Goal: Use online tool/utility: Use online tool/utility

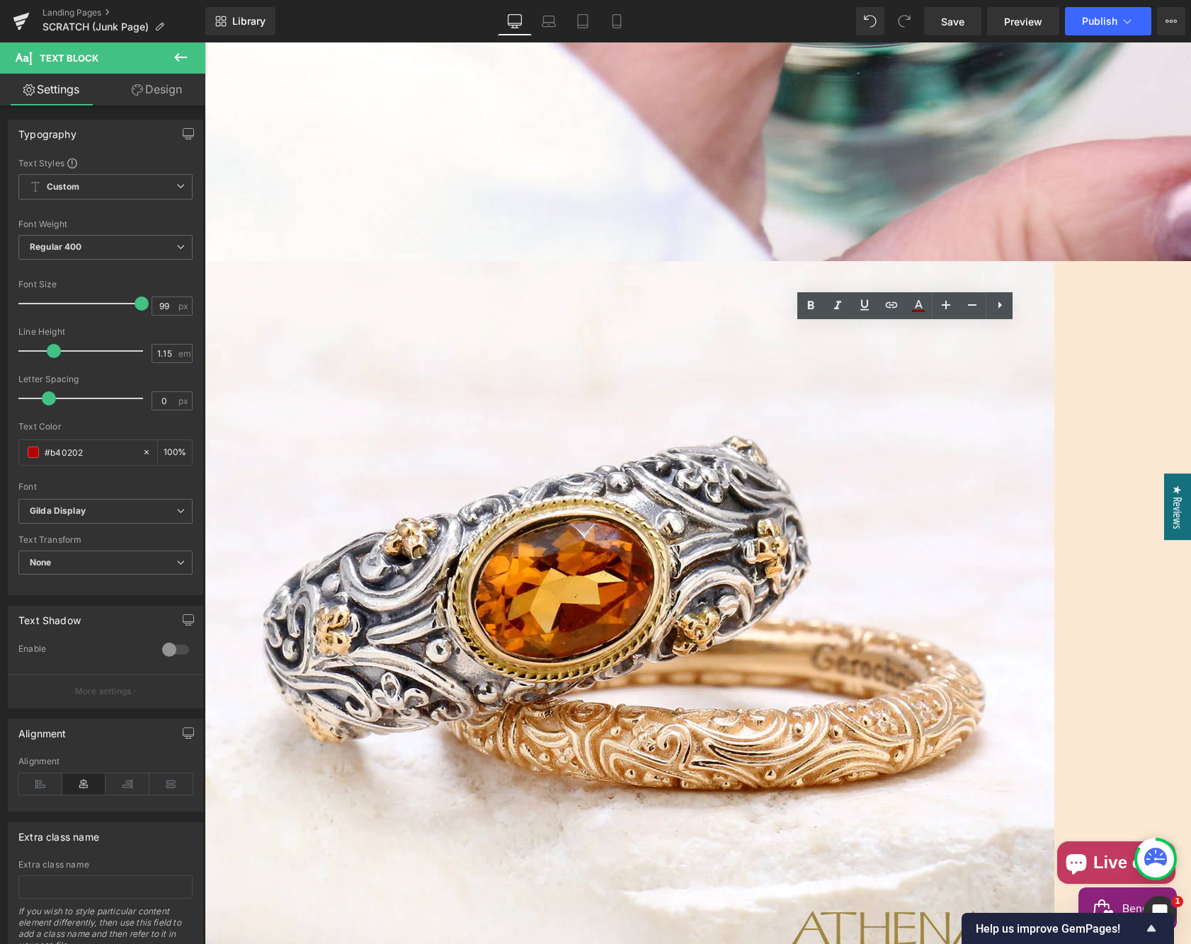
drag, startPoint x: 988, startPoint y: 438, endPoint x: 779, endPoint y: 372, distance: 219.7
drag, startPoint x: 988, startPoint y: 432, endPoint x: 787, endPoint y: 381, distance: 207.4
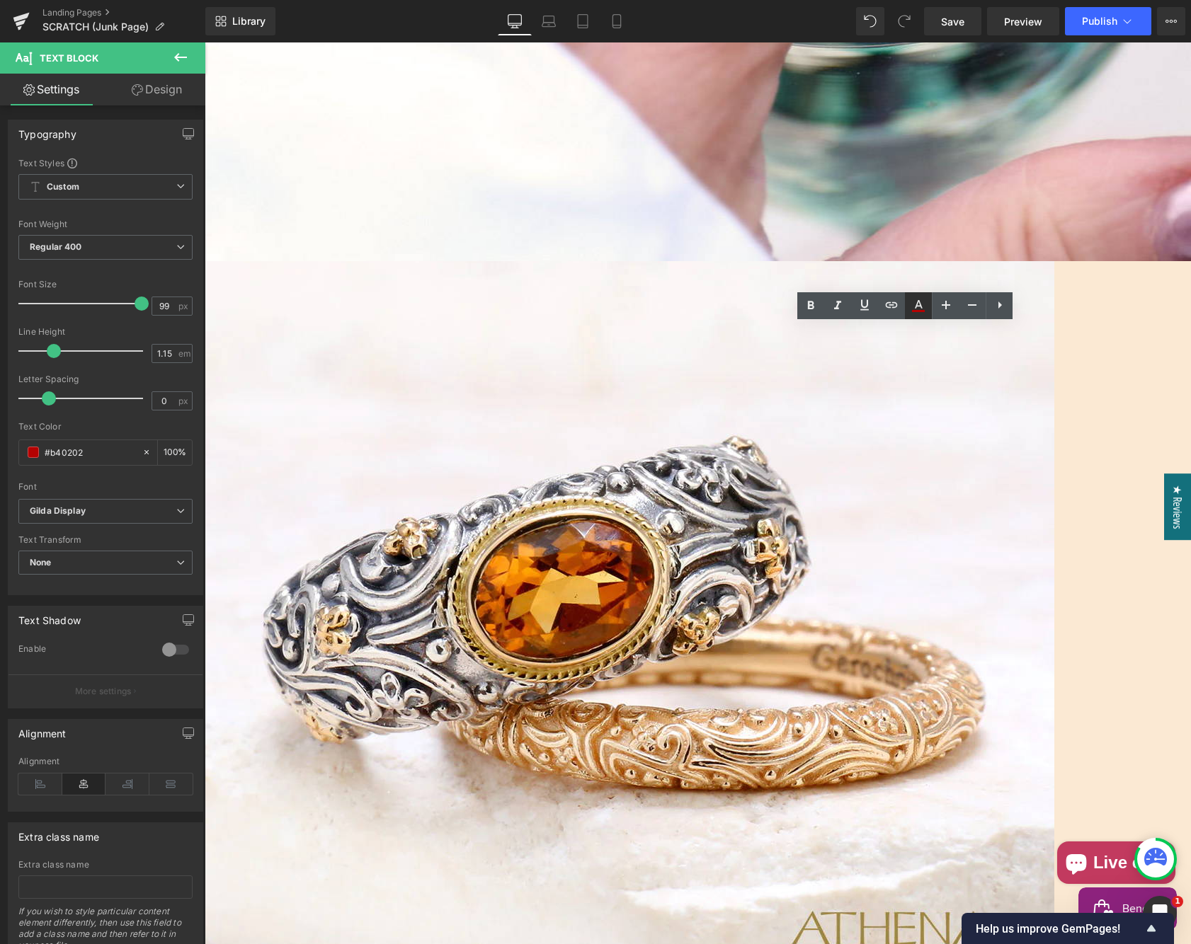
click at [917, 309] on icon at bounding box center [918, 305] width 17 height 17
type input "#b40202"
type input "100"
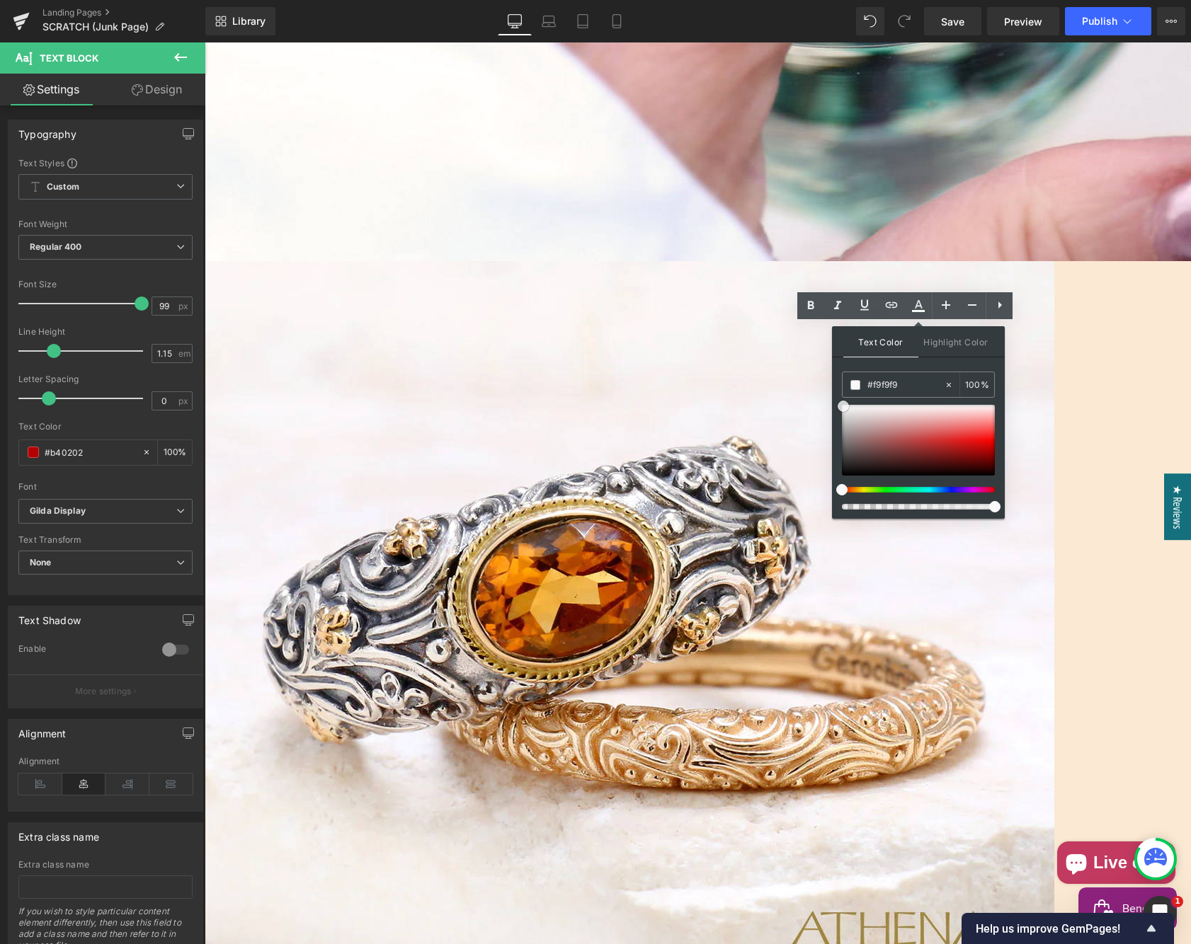
drag, startPoint x: 850, startPoint y: 411, endPoint x: 842, endPoint y: 406, distance: 8.3
click at [842, 406] on div at bounding box center [918, 440] width 153 height 71
drag, startPoint x: 1039, startPoint y: 450, endPoint x: 790, endPoint y: 388, distance: 256.0
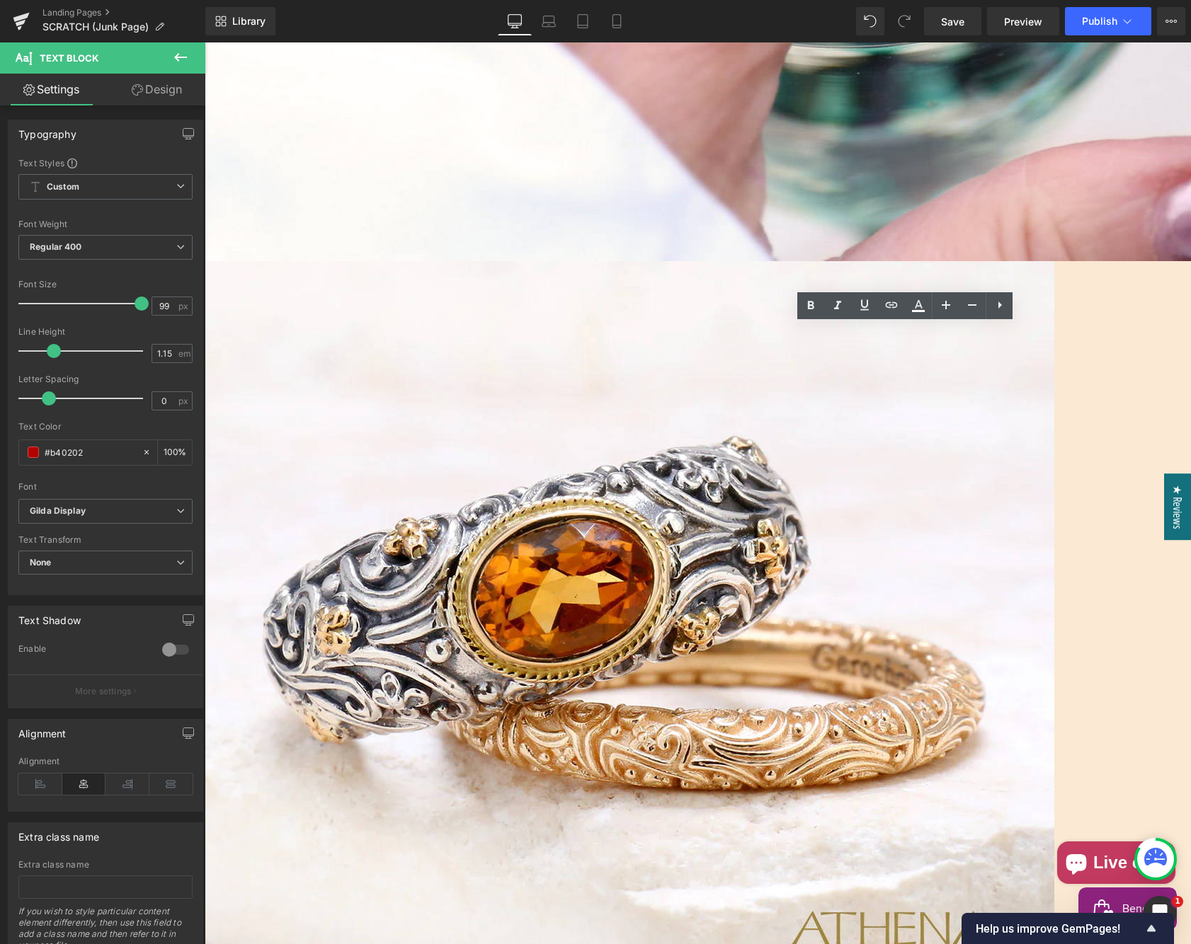
drag, startPoint x: 1003, startPoint y: 435, endPoint x: 766, endPoint y: 380, distance: 243.3
click at [920, 301] on icon at bounding box center [918, 305] width 17 height 17
type input "#b40202"
type input "100"
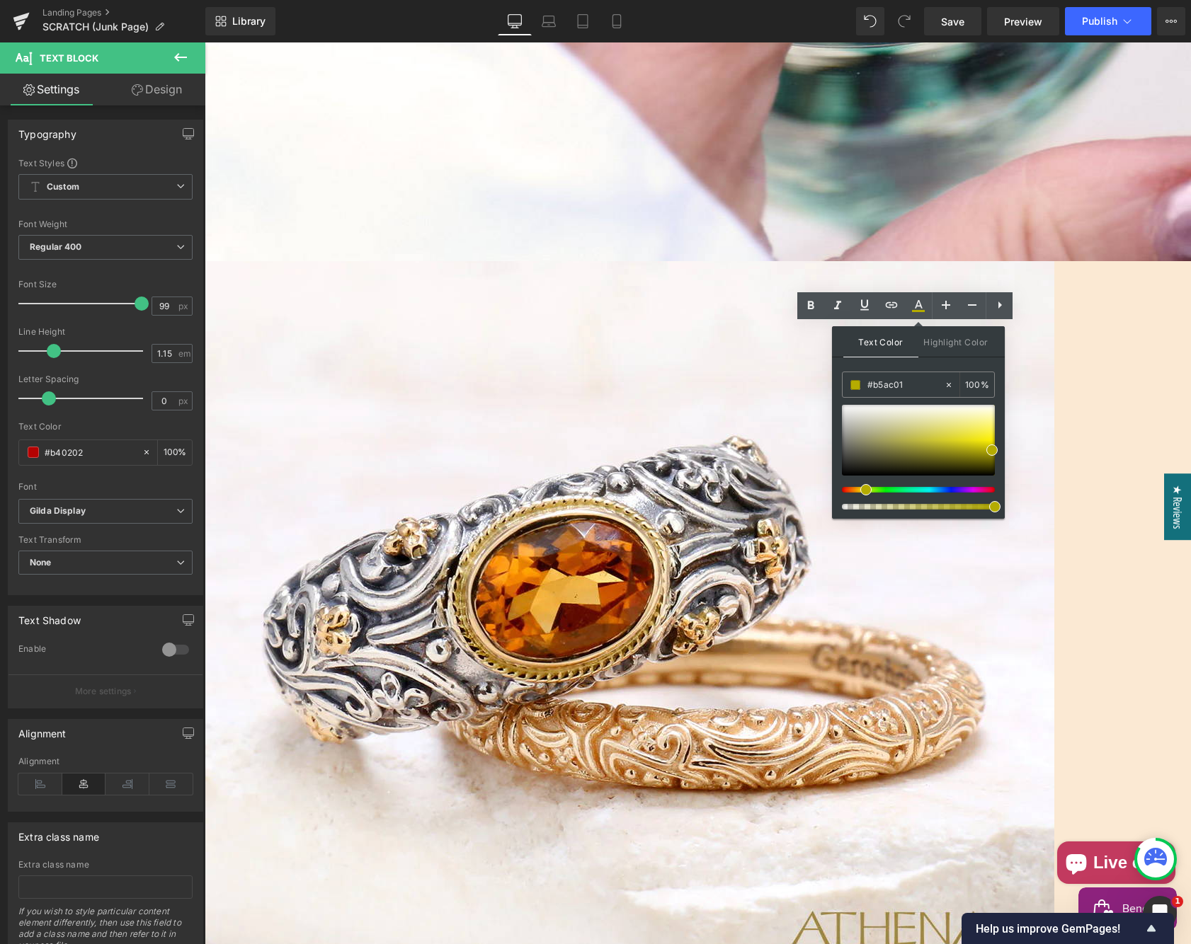
click at [860, 491] on div at bounding box center [912, 490] width 153 height 6
click at [873, 415] on div at bounding box center [918, 440] width 153 height 71
type input "#dfded2"
click at [866, 416] on div at bounding box center [918, 440] width 153 height 71
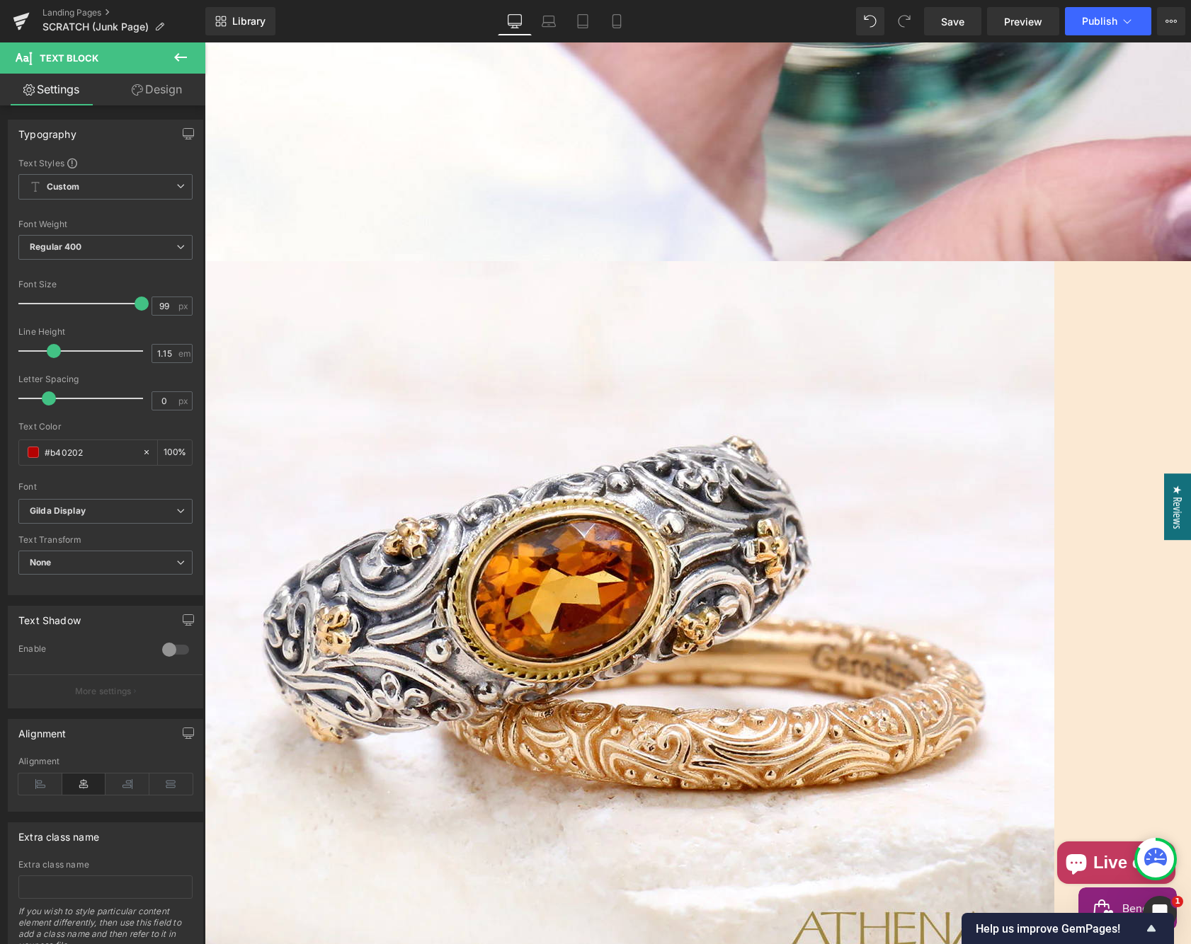
click at [161, 92] on link "Design" at bounding box center [156, 90] width 103 height 32
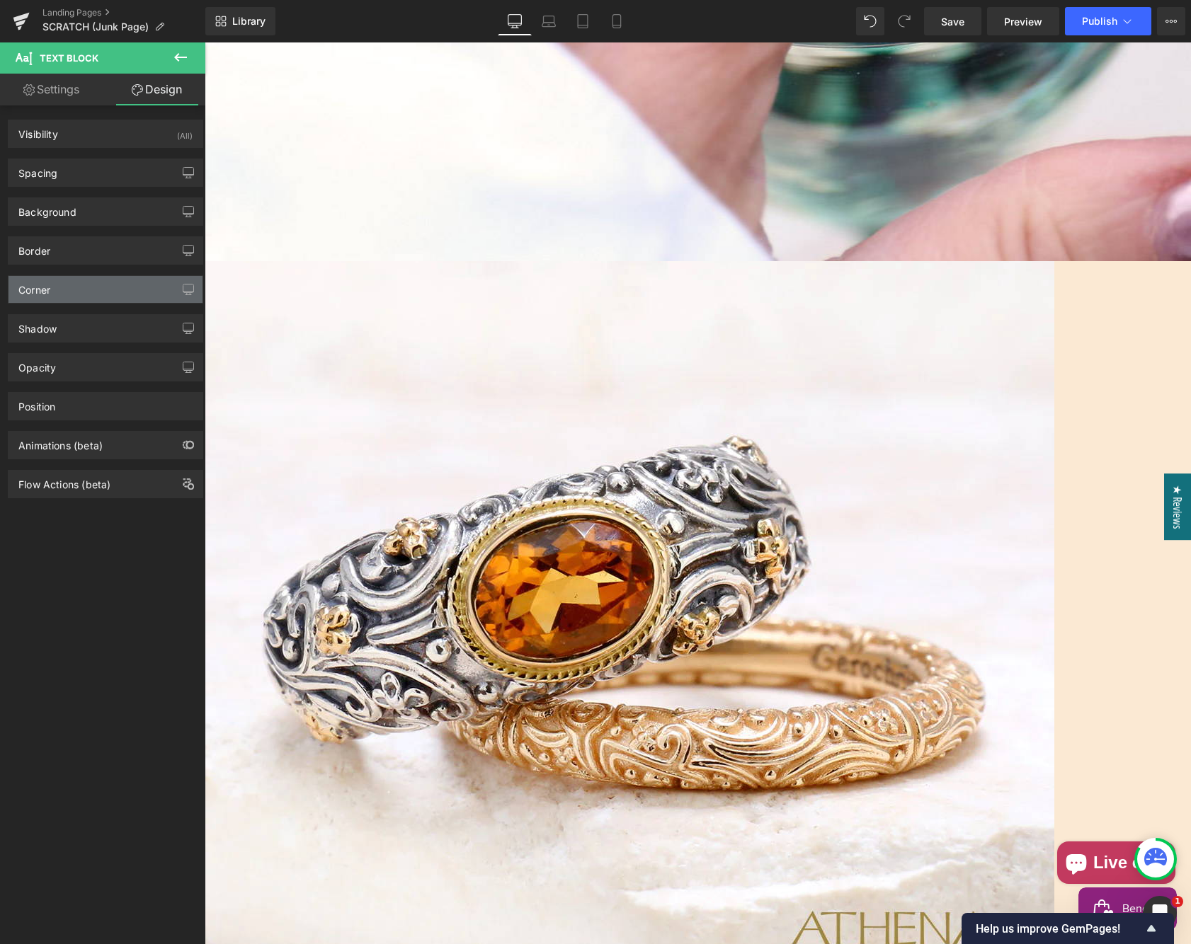
type input "#e8a216"
type input "54"
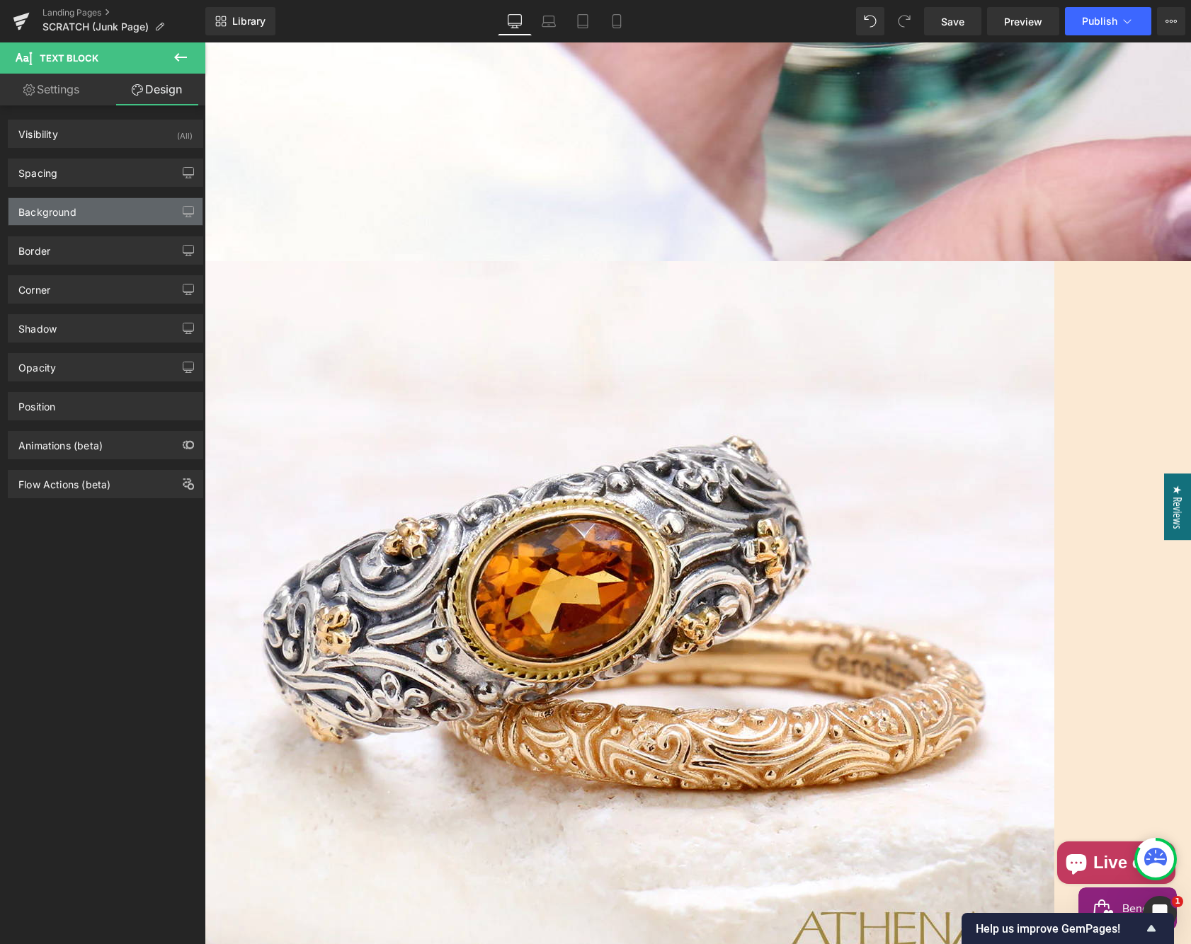
click at [79, 216] on div "Background" at bounding box center [105, 211] width 194 height 27
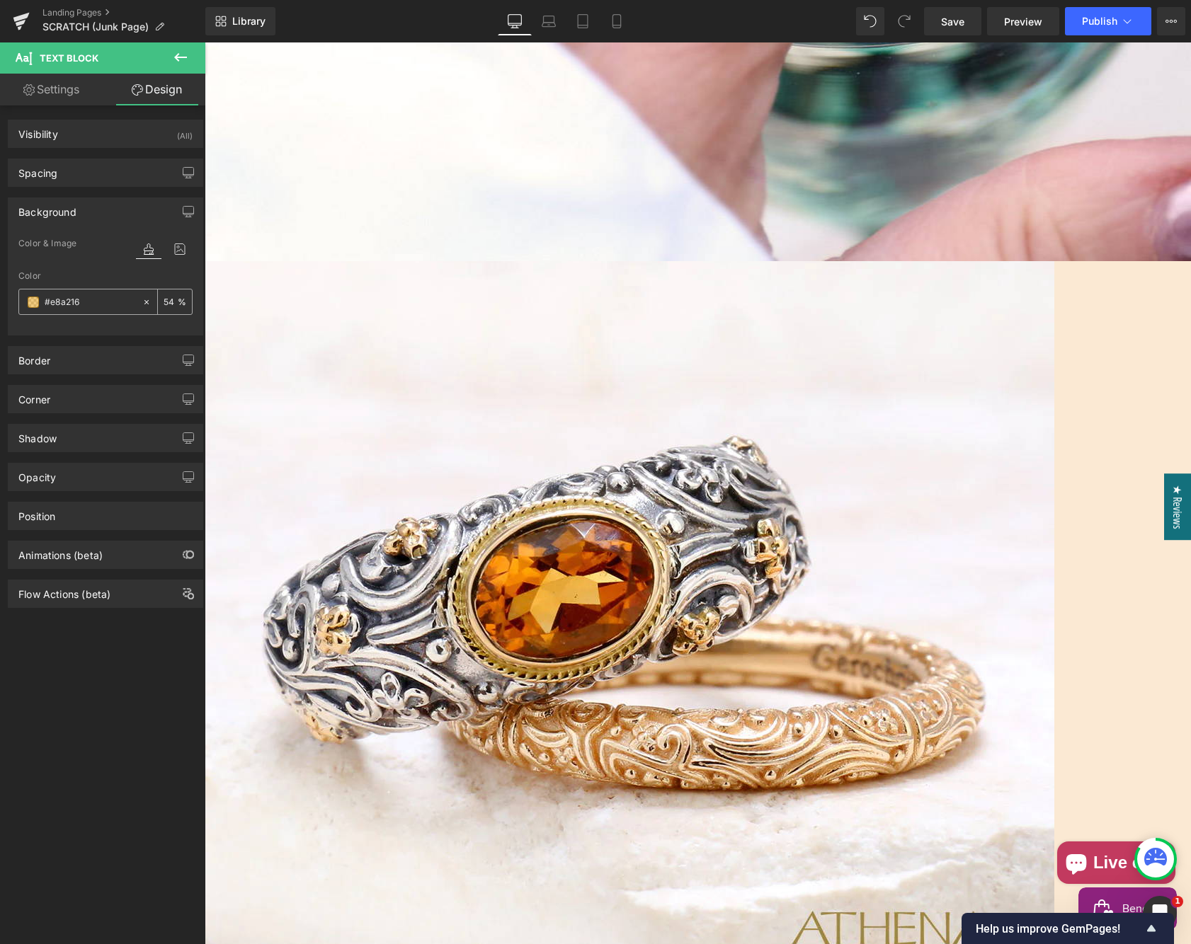
click at [35, 306] on span at bounding box center [33, 302] width 11 height 11
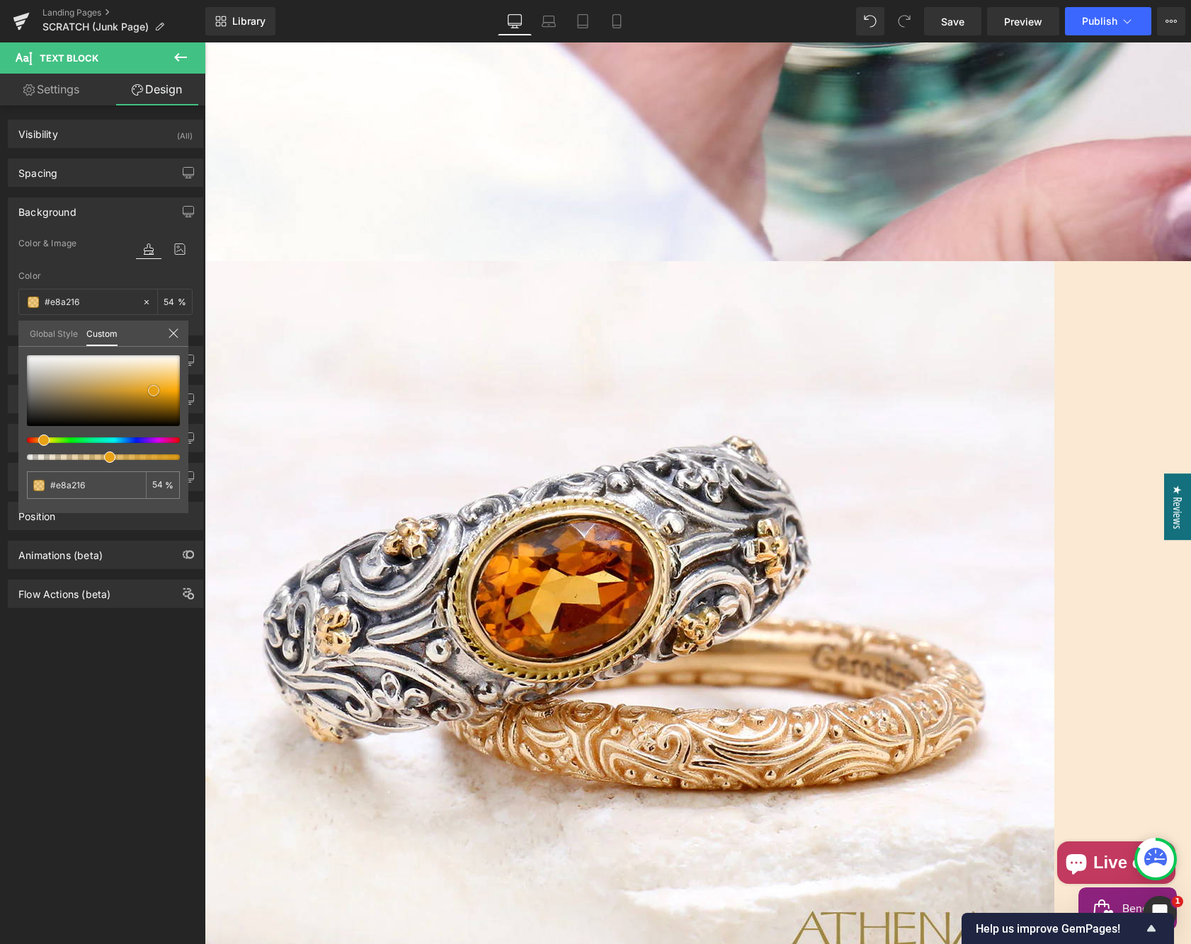
type input "#e49f15"
type input "#e19c13"
type input "#dc9913"
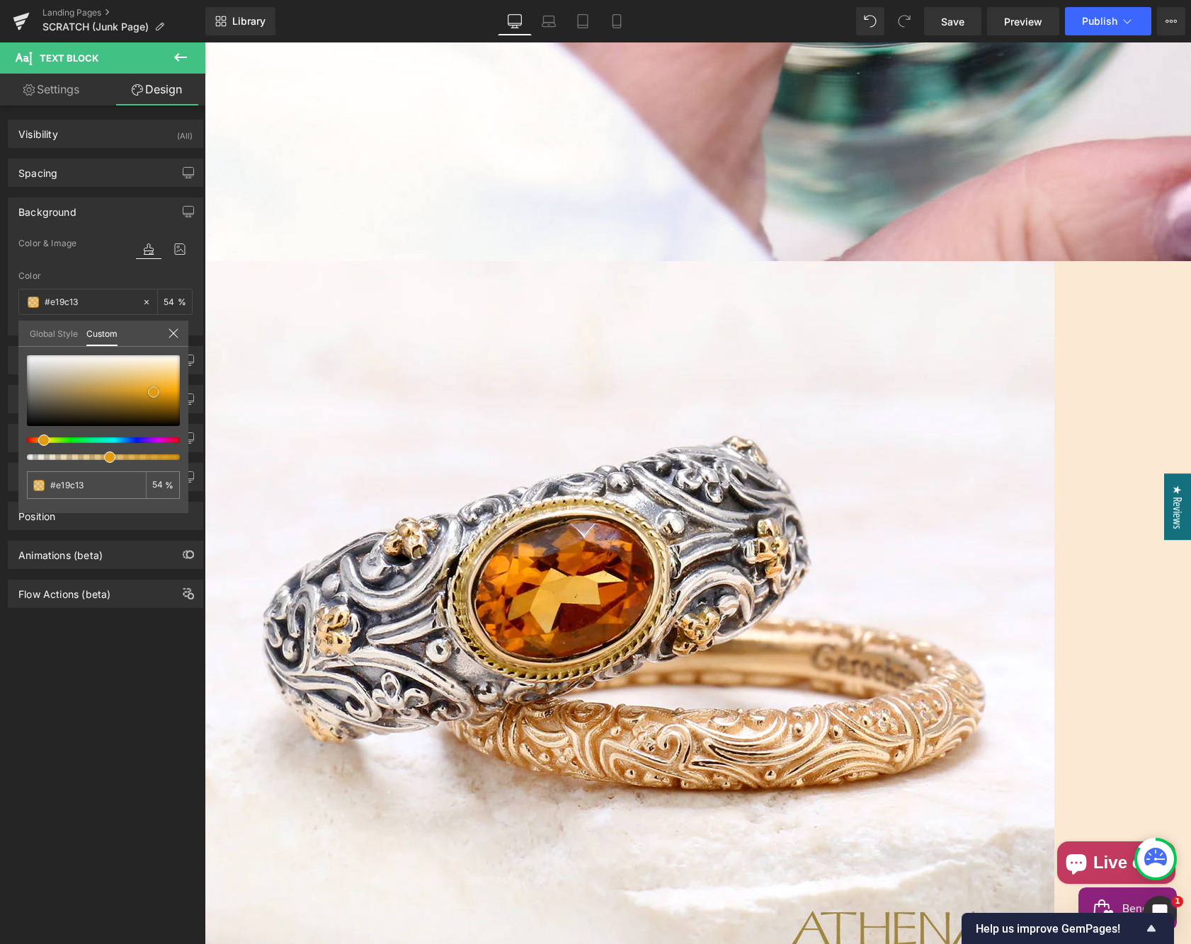
type input "#dc9913"
type input "#d69513"
type input "#d99611"
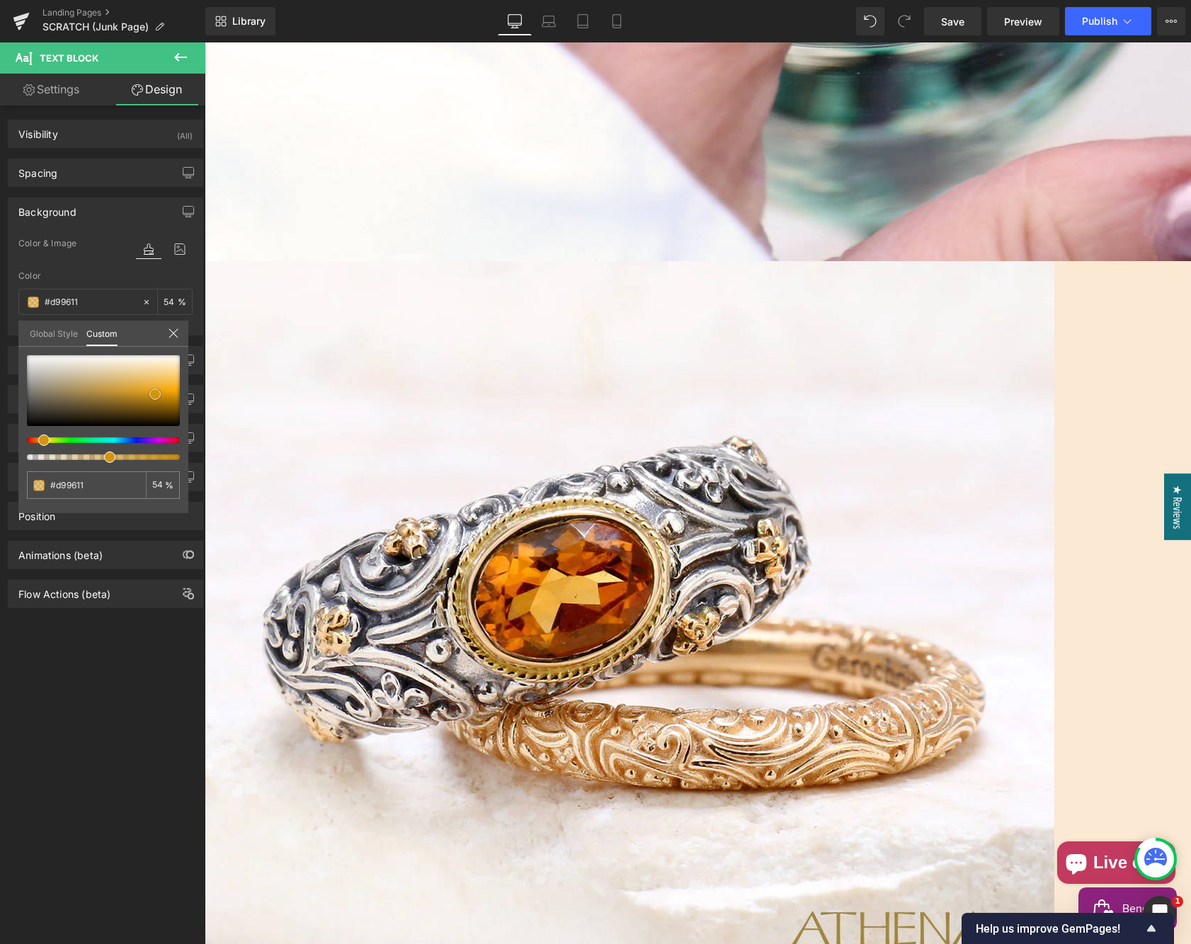
type input "#ce8f11"
type input "#cf8f10"
type input "#ca8c10"
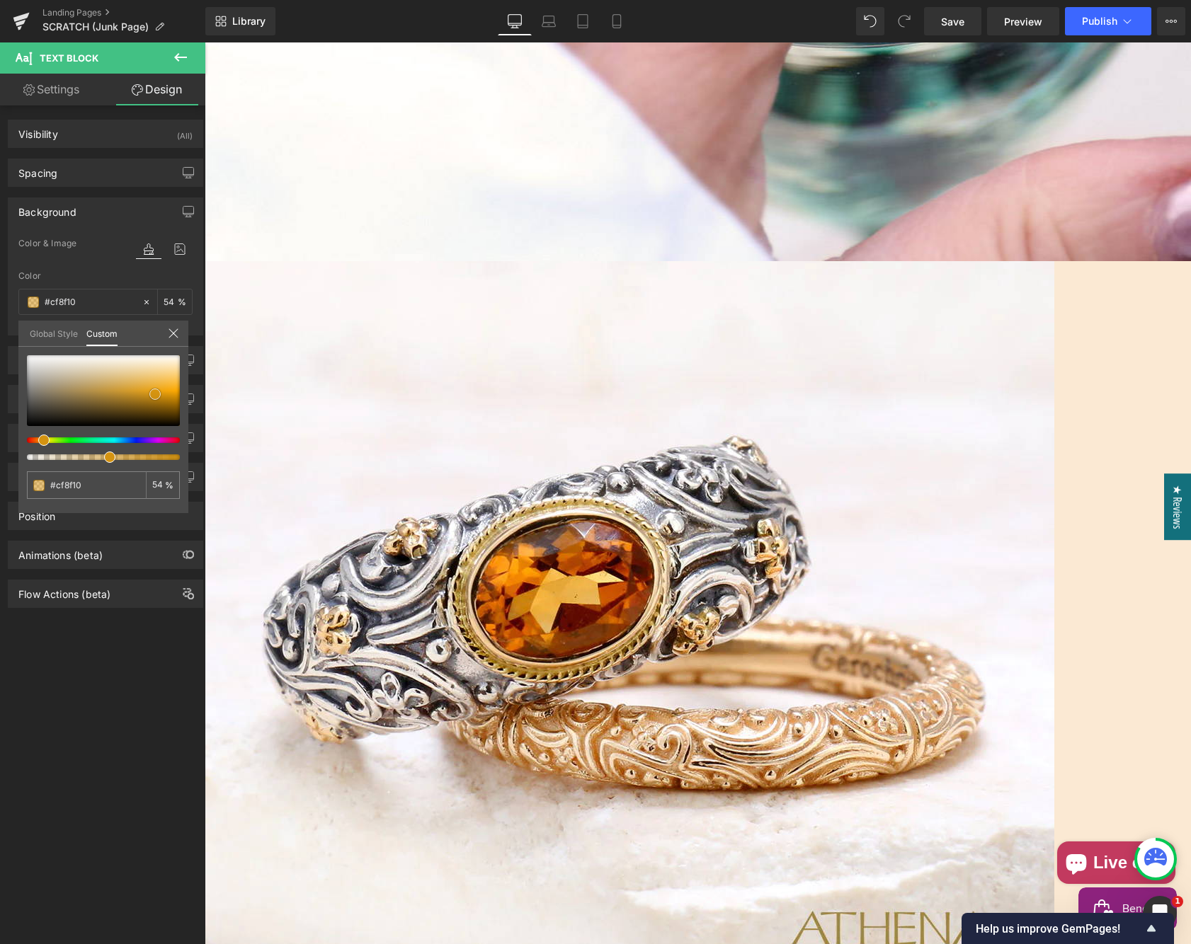
type input "#ca8c10"
type input "#c98c11"
type input "#c58911"
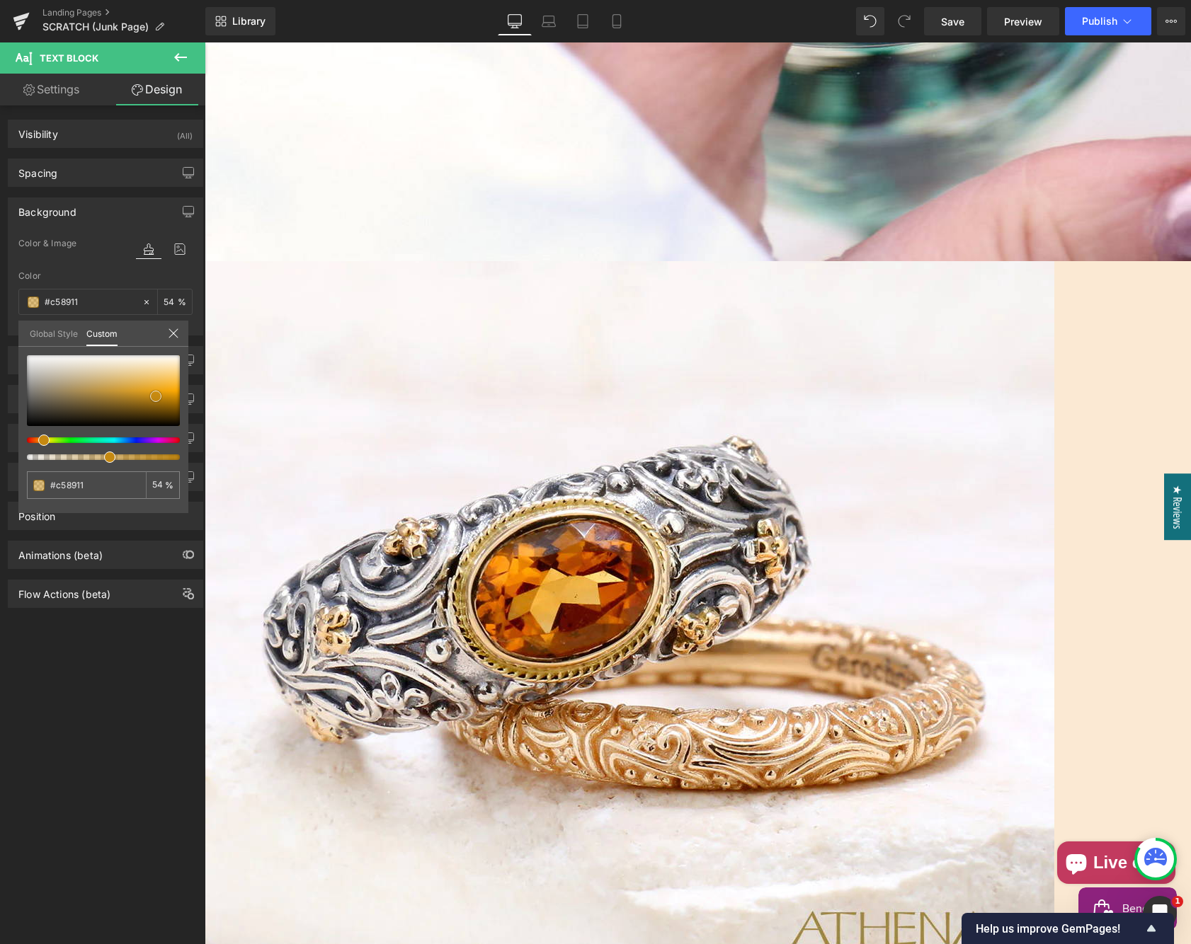
type input "#c68910"
type input "#c1860f"
type input "#c2860e"
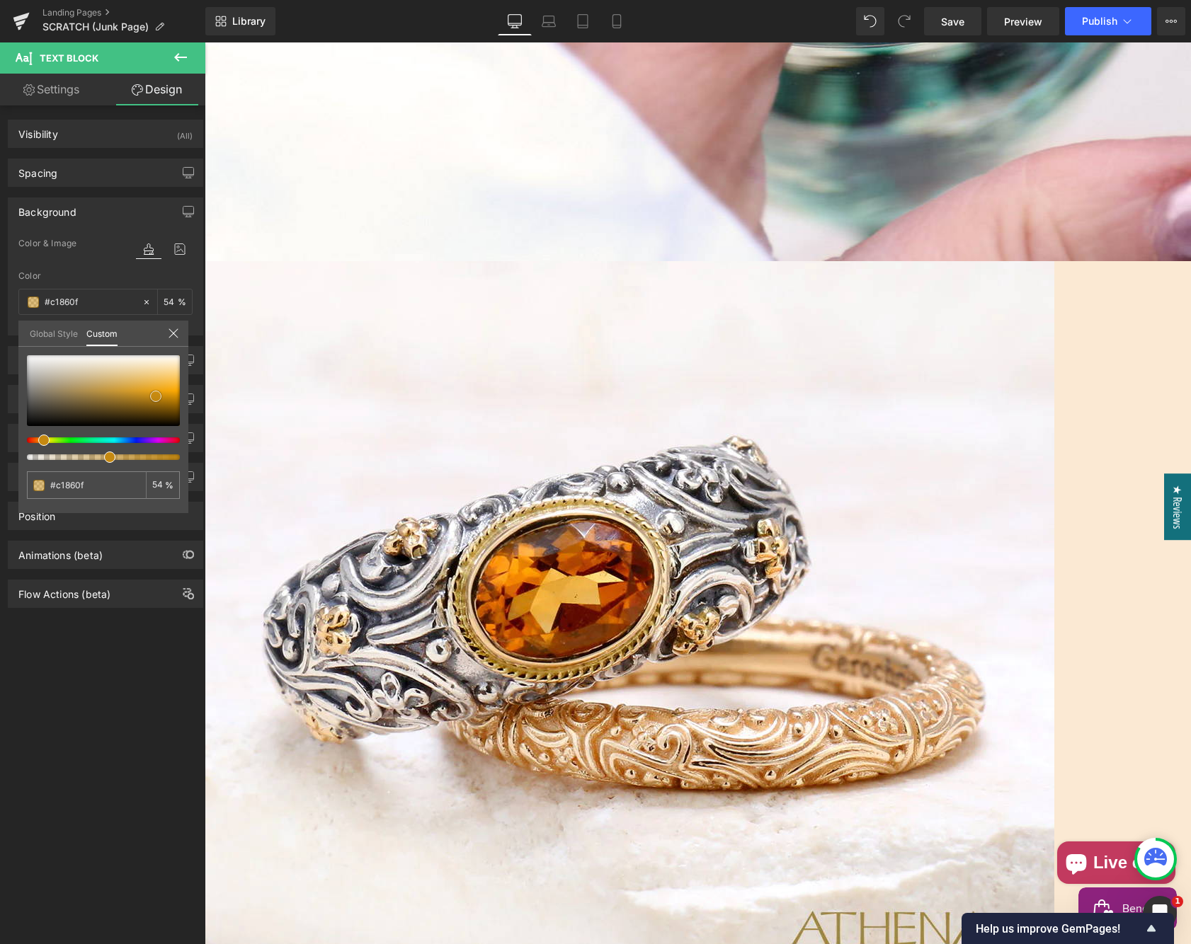
type input "#c2860e"
type input "#bc820f"
type input "#b77f0e"
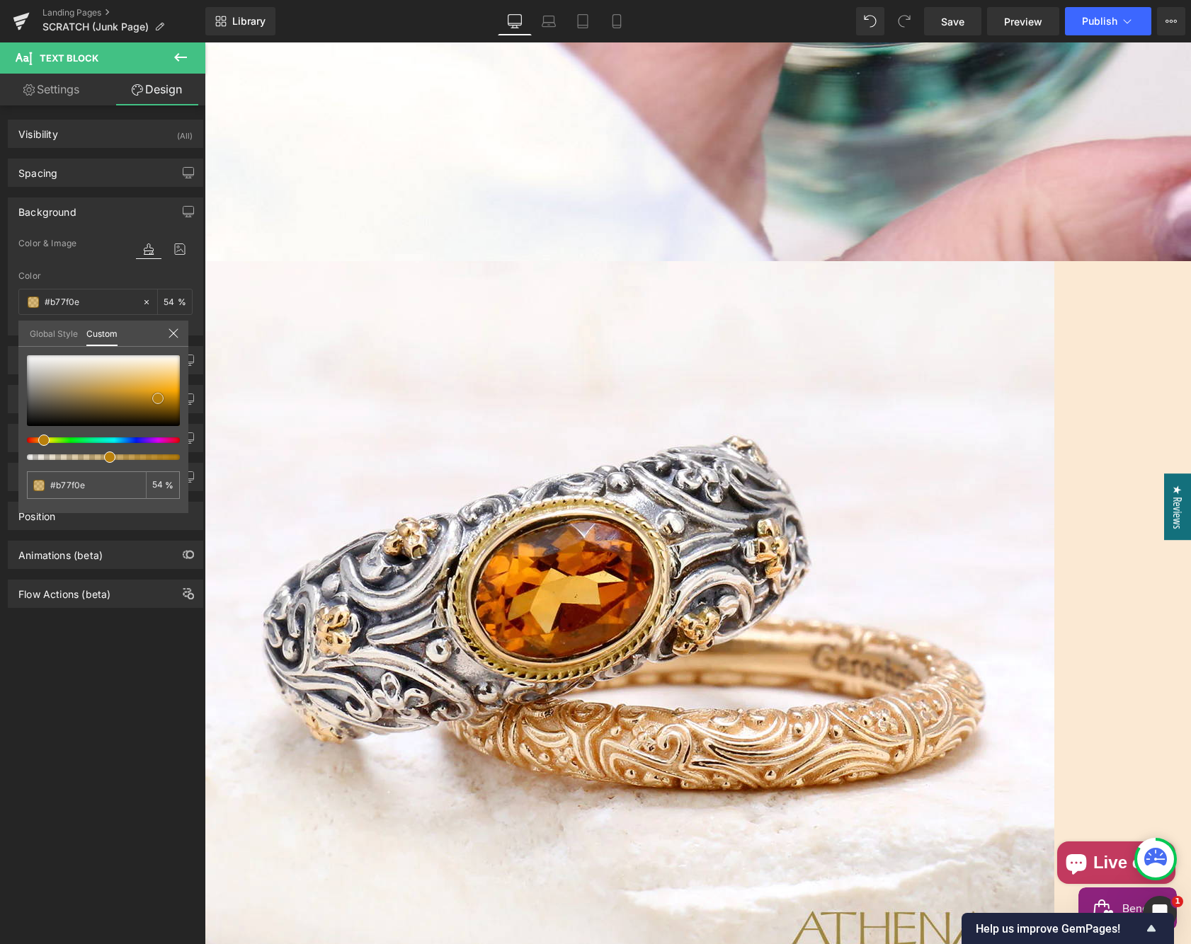
type input "#b9800c"
type input "#b57d0c"
type input "#b0790c"
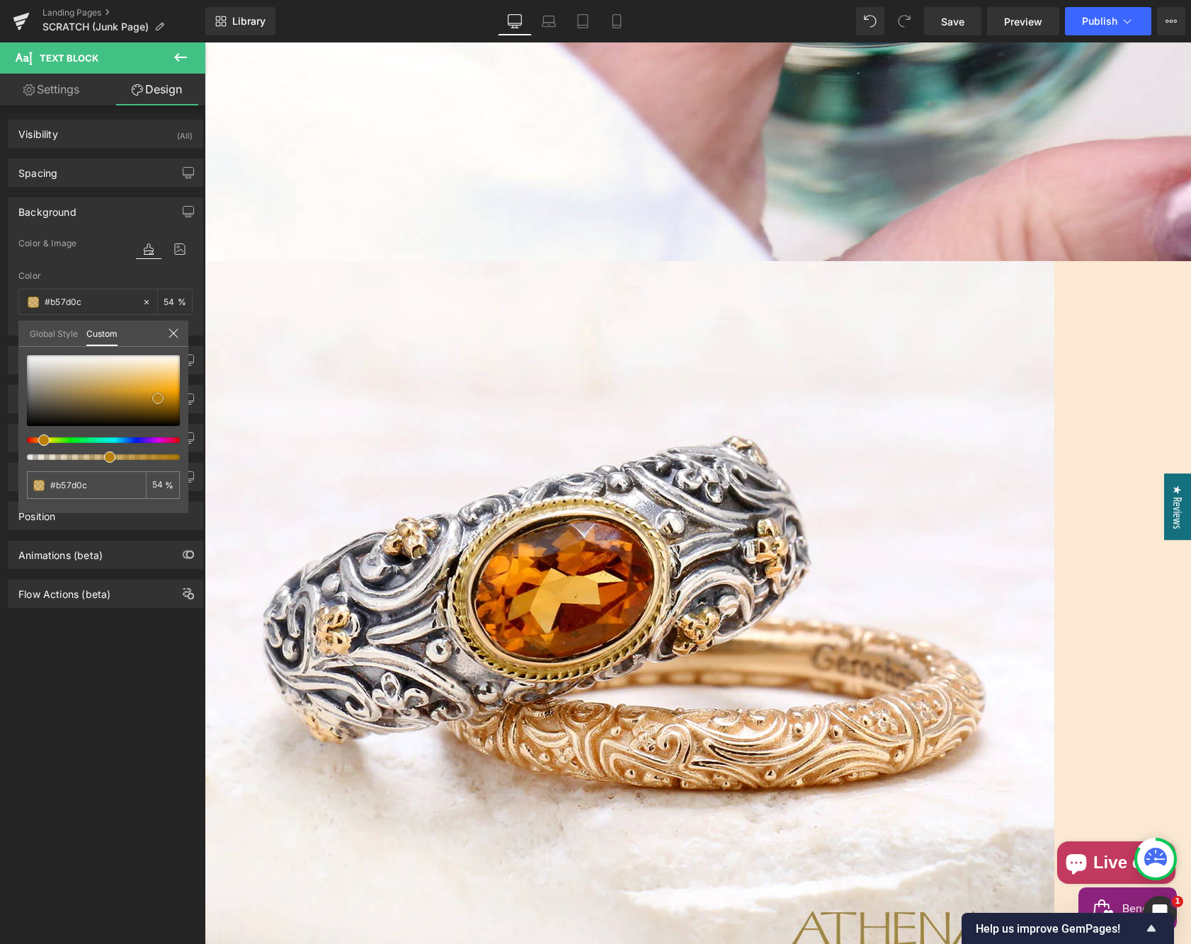
type input "#b0790c"
type input "#aa760c"
type input "#ac760b"
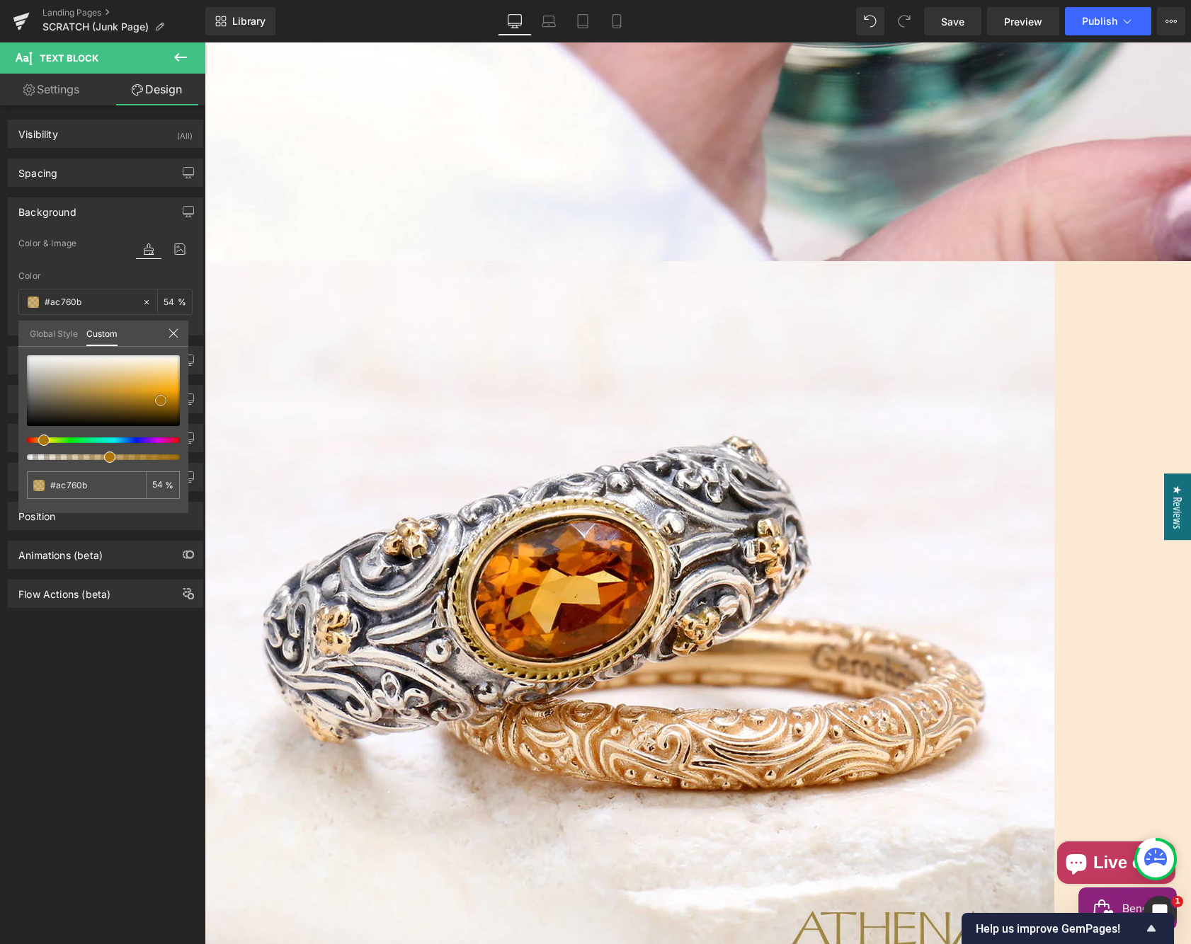
drag, startPoint x: 157, startPoint y: 391, endPoint x: 164, endPoint y: 398, distance: 9.0
click at [164, 400] on span at bounding box center [160, 400] width 11 height 11
type input "#b67d0b"
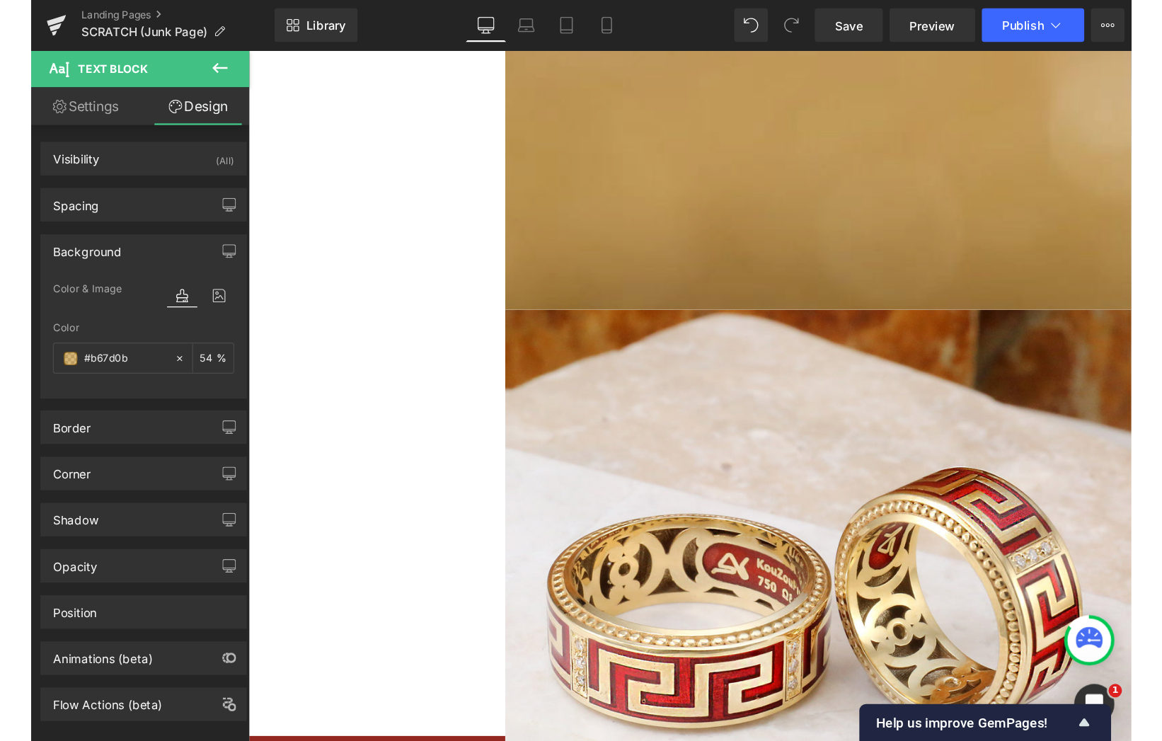
scroll to position [684, 0]
